Goal: Information Seeking & Learning: Learn about a topic

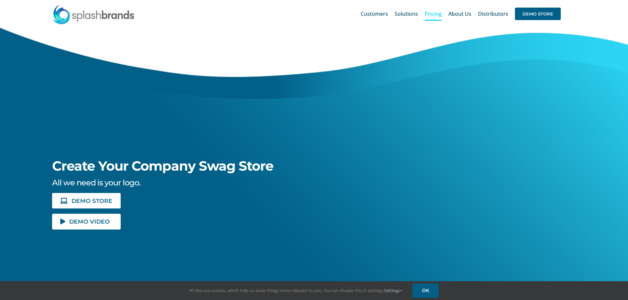
drag, startPoint x: 0, startPoint y: 0, endPoint x: 439, endPoint y: 14, distance: 439.5
click at [439, 14] on span "Pricing" at bounding box center [433, 13] width 17 height 5
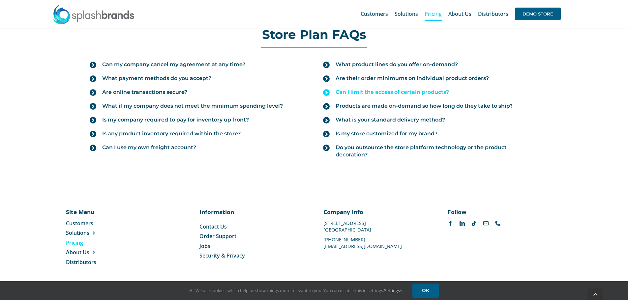
scroll to position [743, 0]
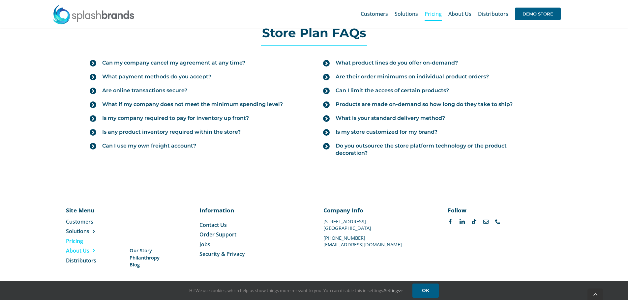
click at [90, 248] on ul "Customers Solutions Stores New Hire Kits Manufacturing Store Marketing Analytic…" at bounding box center [99, 241] width 67 height 46
click at [145, 251] on span "Our Story" at bounding box center [141, 250] width 22 height 7
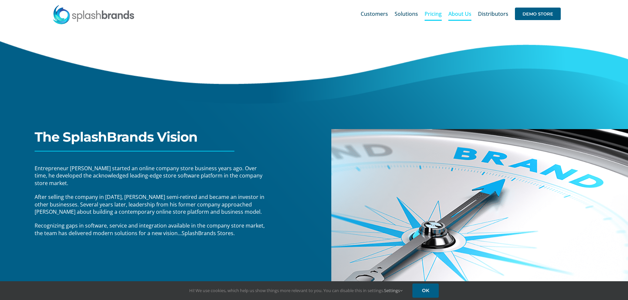
click at [432, 13] on span "Pricing" at bounding box center [433, 13] width 17 height 5
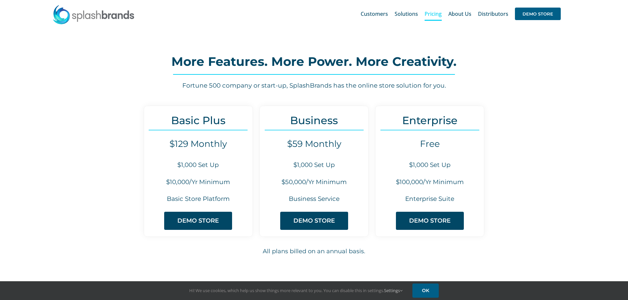
click at [442, 15] on span "Pricing" at bounding box center [433, 13] width 17 height 5
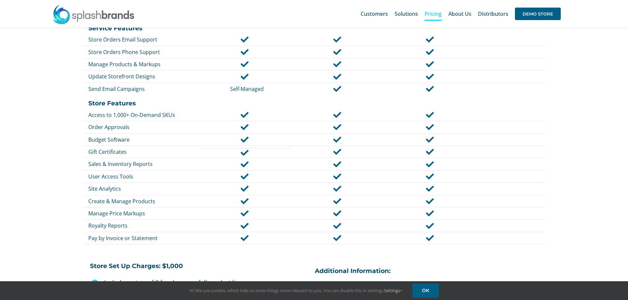
scroll to position [281, 0]
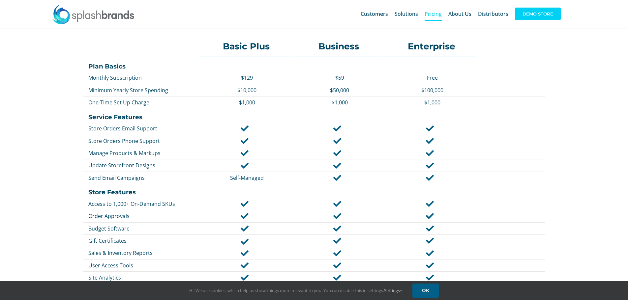
click at [524, 10] on span "DEMO STORE" at bounding box center [538, 14] width 46 height 13
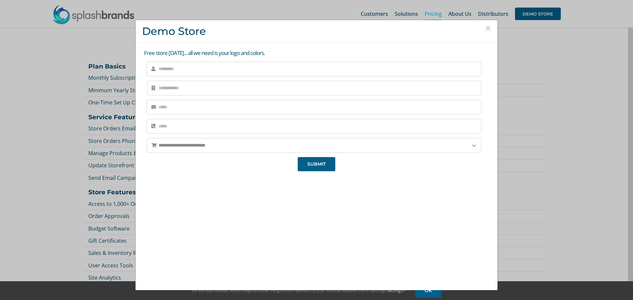
click at [485, 26] on button "×" at bounding box center [488, 28] width 6 height 10
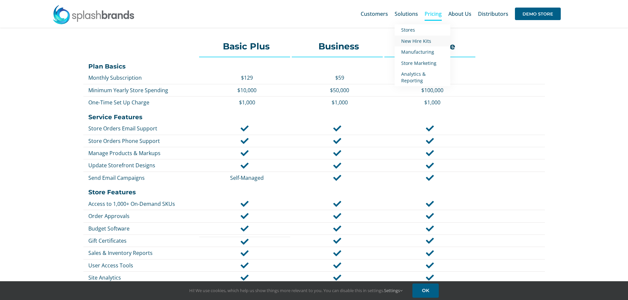
click at [416, 42] on span "New Hire Kits" at bounding box center [416, 41] width 30 height 6
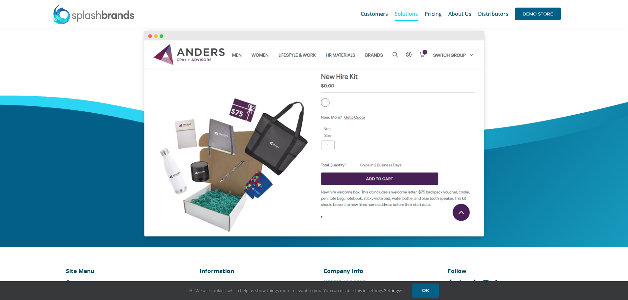
scroll to position [231, 0]
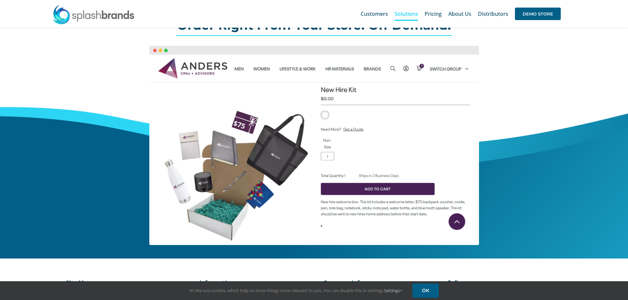
click at [490, 199] on div at bounding box center [314, 145] width 394 height 199
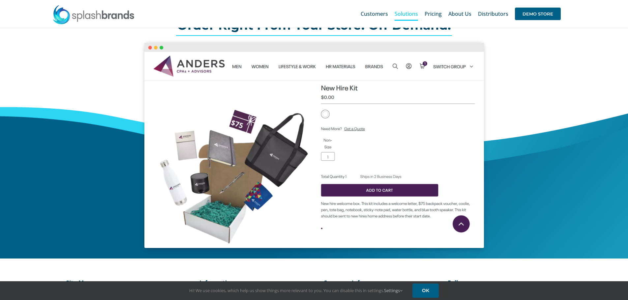
click at [458, 222] on img at bounding box center [313, 145] width 339 height 205
